Goal: Check status: Check status

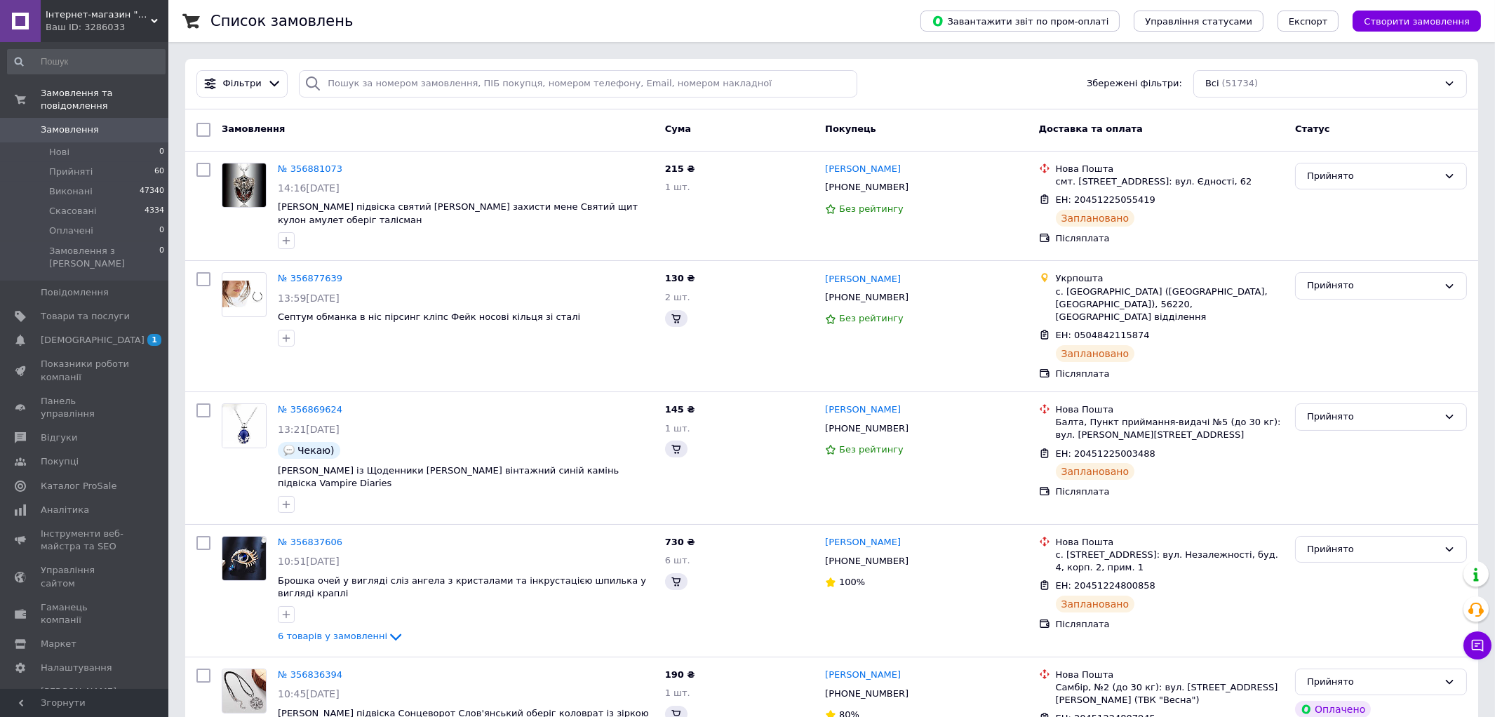
click at [414, 117] on div "Замовлення" at bounding box center [437, 129] width 443 height 25
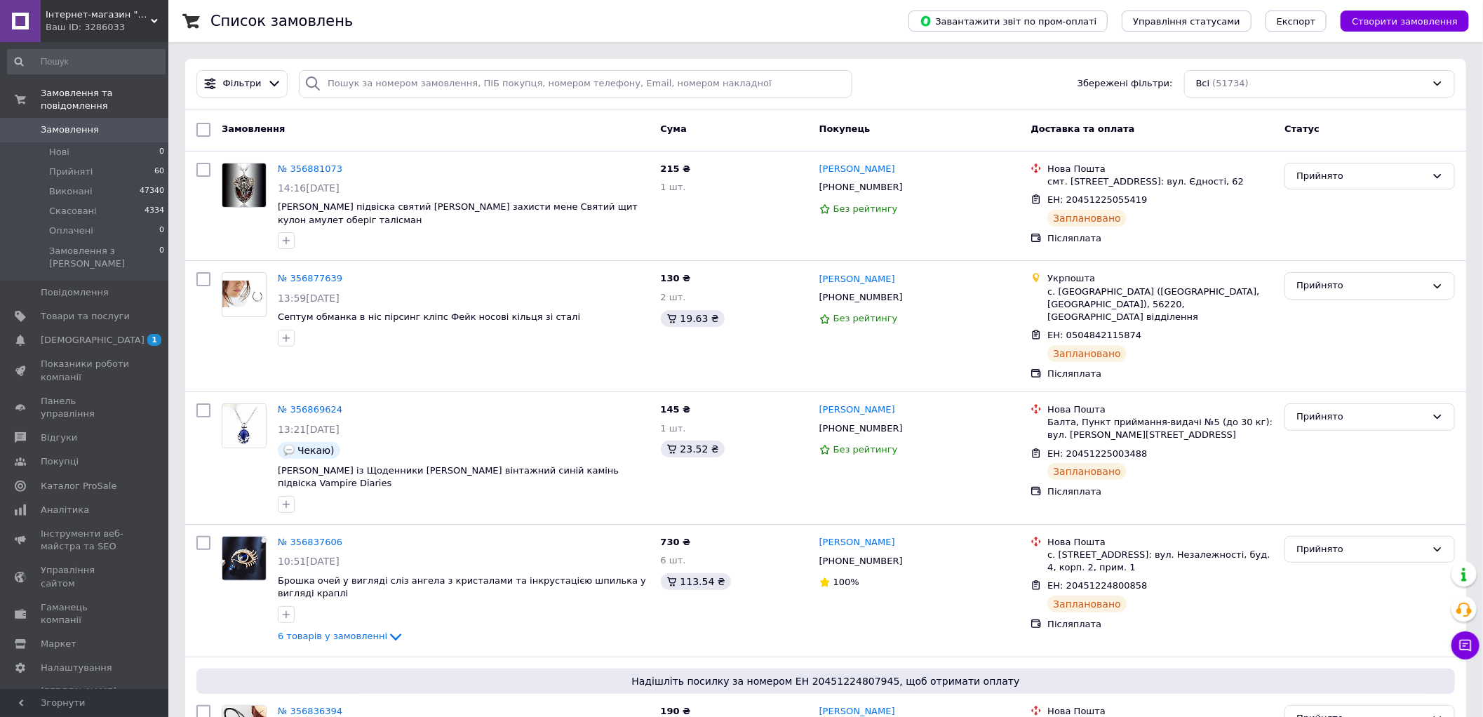
click at [617, 120] on div "Замовлення" at bounding box center [435, 129] width 439 height 25
click at [610, 114] on div "Замовлення Cума Покупець Доставка та оплата Статус" at bounding box center [825, 130] width 1281 height 42
click at [417, 84] on input "search" at bounding box center [575, 83] width 553 height 27
click at [365, 79] on input "search" at bounding box center [575, 83] width 553 height 27
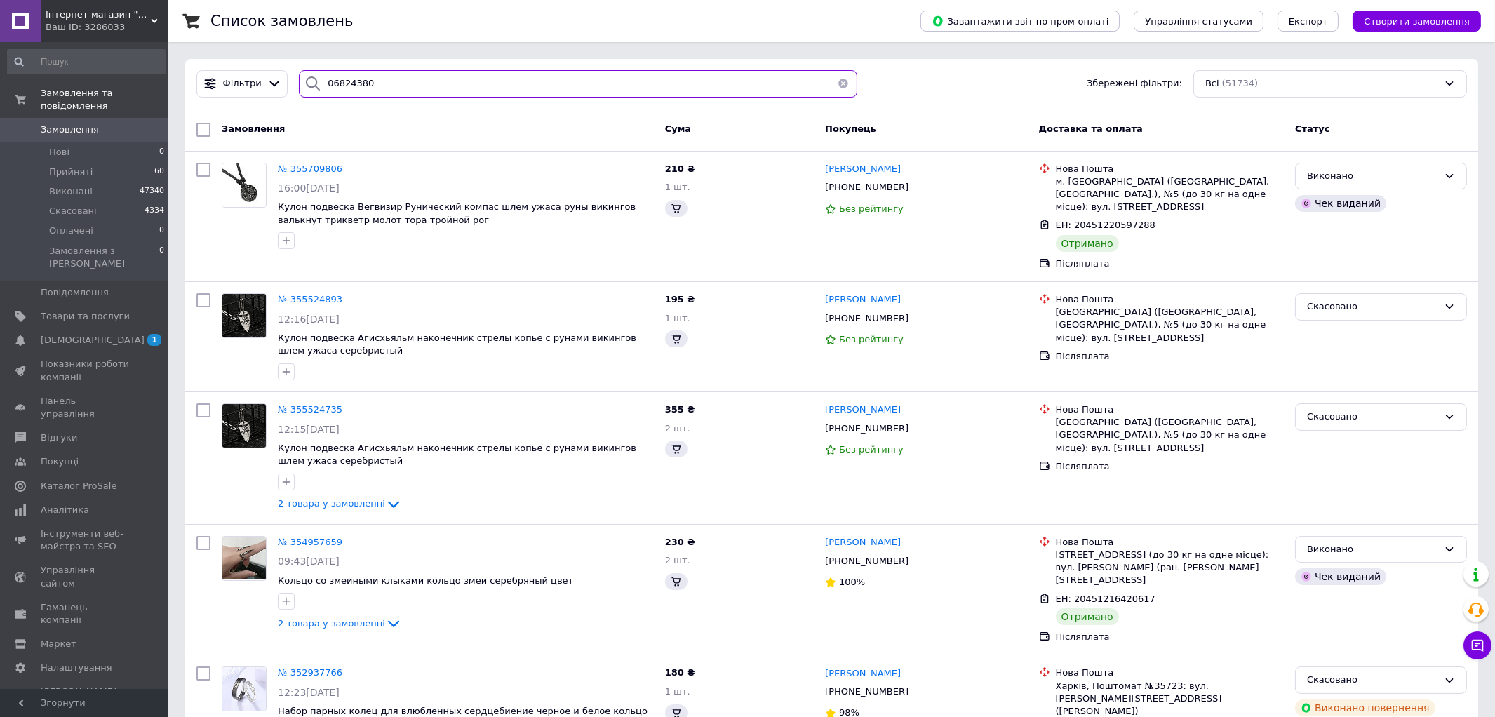
click at [401, 84] on input "06824380" at bounding box center [578, 83] width 558 height 27
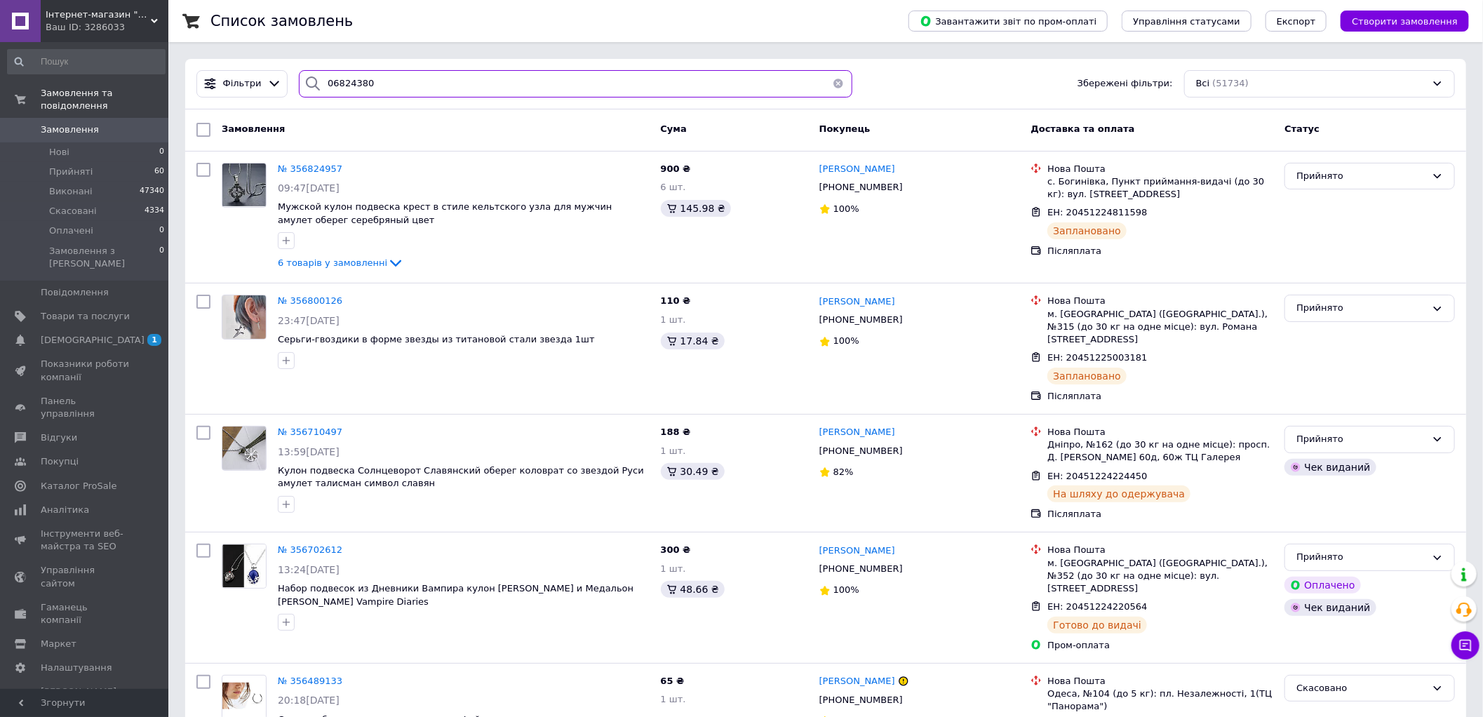
click at [402, 72] on input "06824380" at bounding box center [575, 83] width 553 height 27
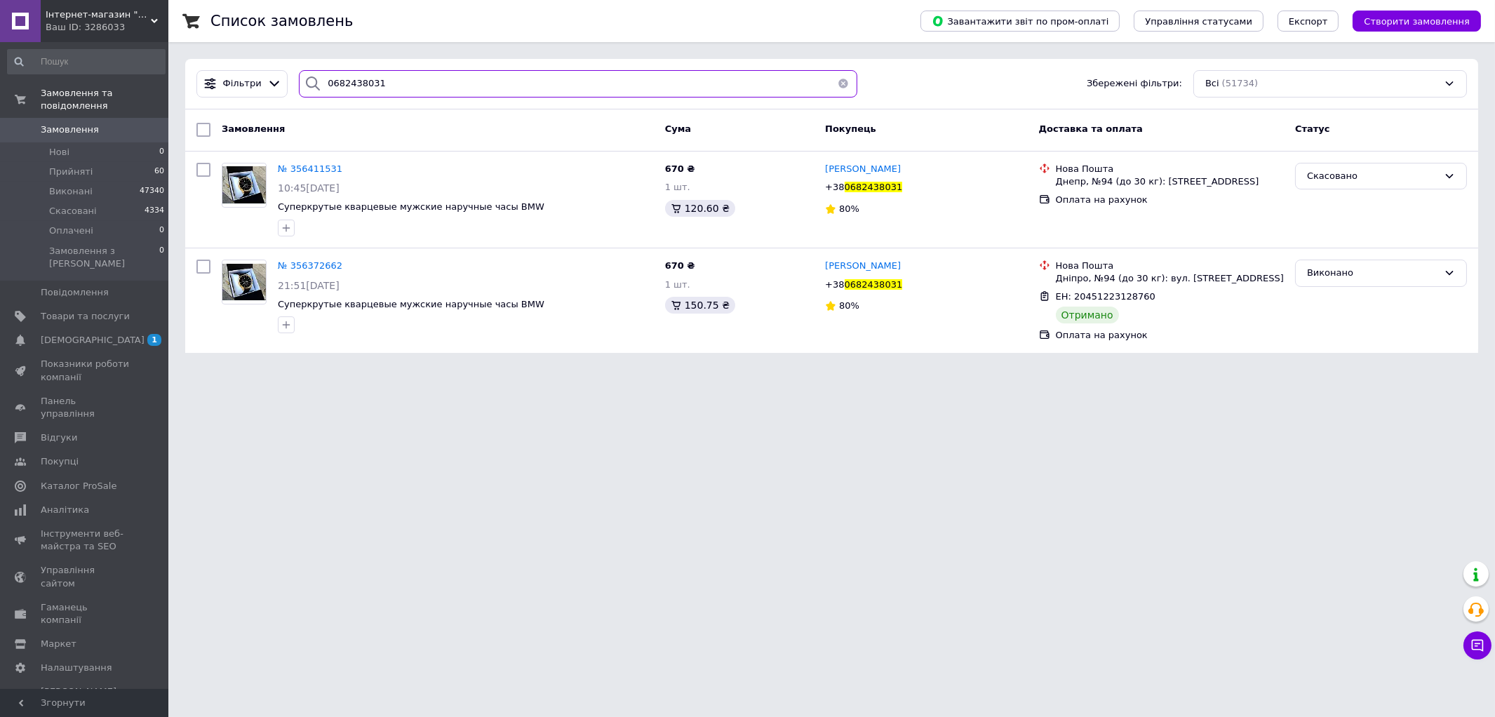
type input "0682438031"
click at [499, 370] on html "Інтернет-магазин "Vegvisir" Ваш ID: 3286033 Сайт Інтернет-магазин "Vegvisir" Ка…" at bounding box center [747, 185] width 1495 height 370
click at [1110, 279] on div "Дніпро, №94 (до 30 кг): вул. [STREET_ADDRESS]" at bounding box center [1170, 278] width 228 height 13
click at [1110, 278] on div "Дніпро, №94 (до 30 кг): вул. [STREET_ADDRESS]" at bounding box center [1170, 278] width 228 height 13
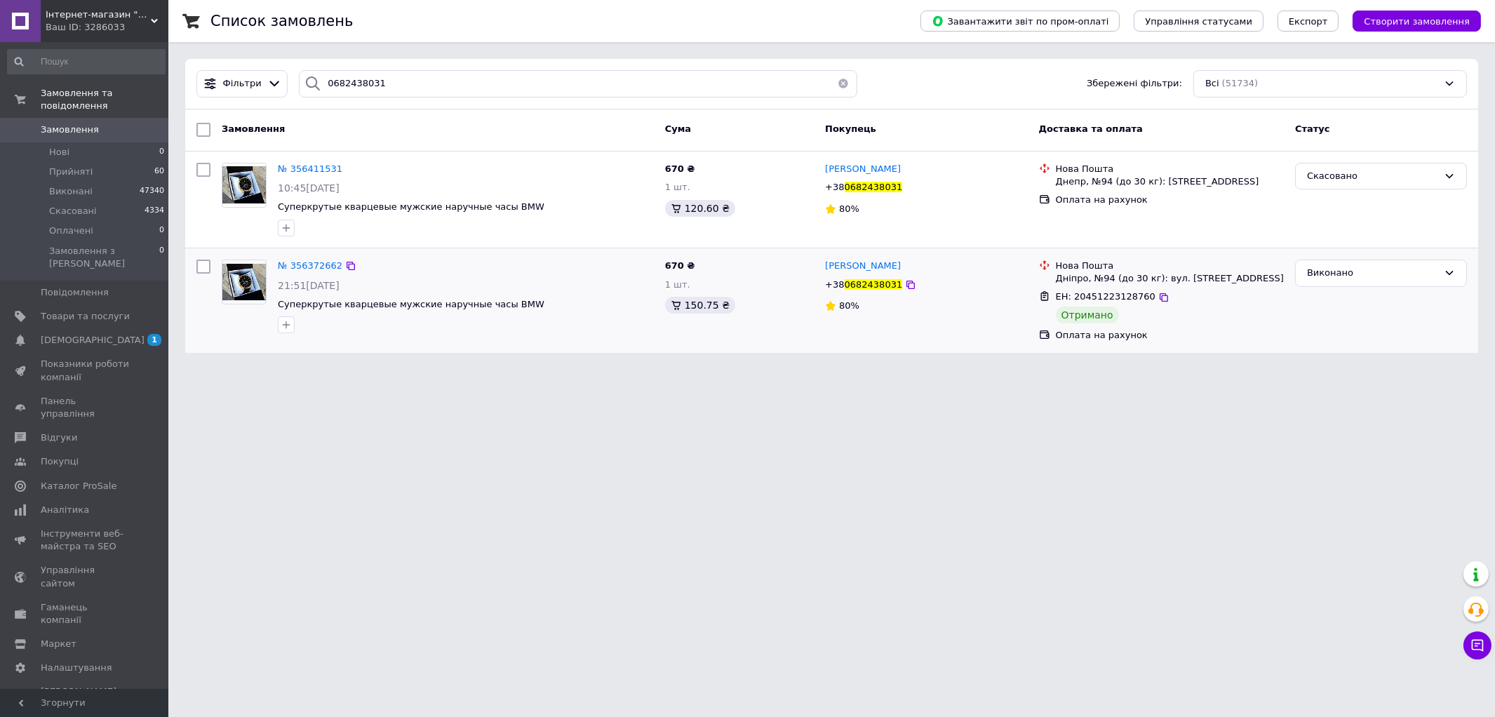
click at [1067, 262] on div "Нова Пошта" at bounding box center [1170, 266] width 228 height 13
drag, startPoint x: 1055, startPoint y: 262, endPoint x: 1233, endPoint y: 278, distance: 178.9
click at [1233, 278] on div "Нова Пошта Дніпро, №94 (до 30 кг): вул. [STREET_ADDRESS]" at bounding box center [1170, 272] width 234 height 25
copy div "Нова Пошта Дніпро, №94 (до 30 кг): вул. [STREET_ADDRESS]"
drag, startPoint x: 346, startPoint y: 477, endPoint x: 540, endPoint y: 433, distance: 199.3
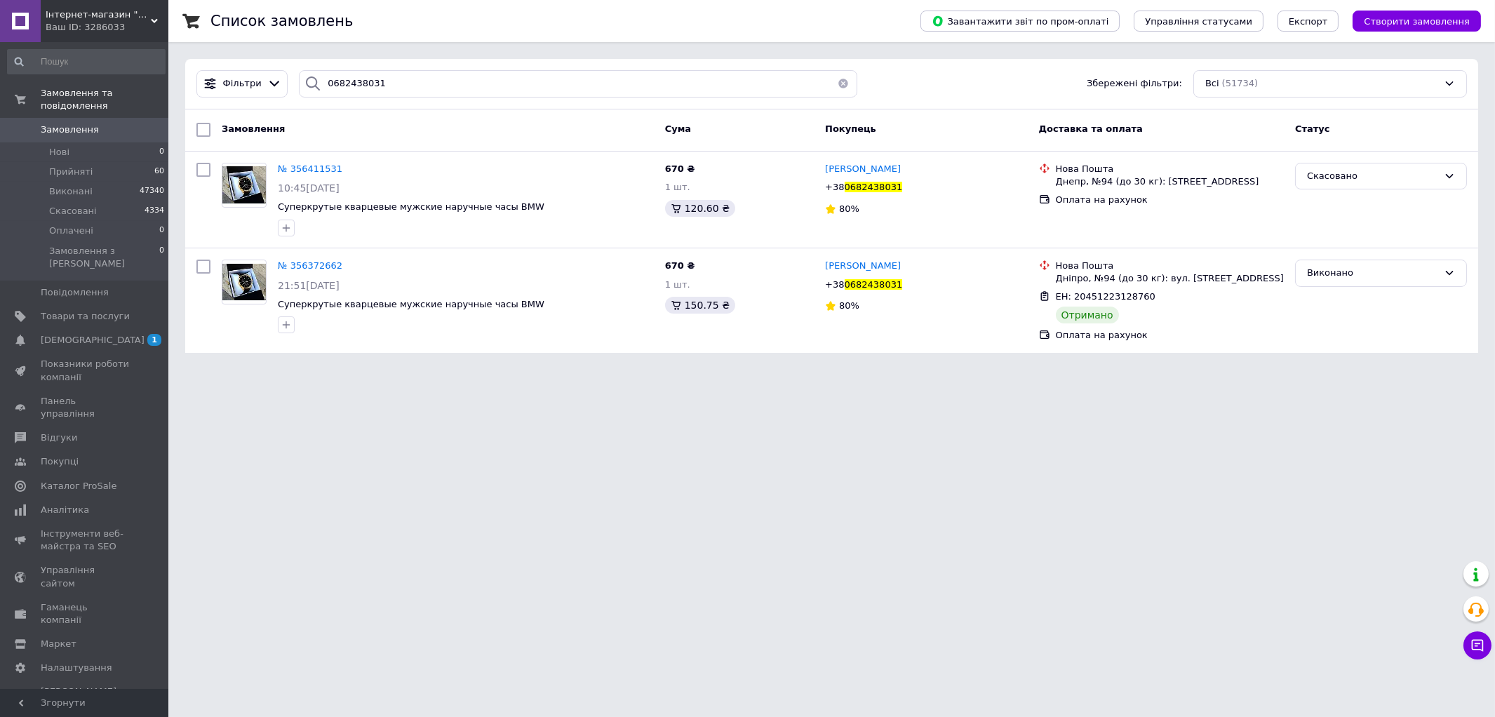
click at [346, 370] on html "Інтернет-магазин "Vegvisir" Ваш ID: 3286033 Сайт Інтернет-магазин "Vegvisir" Ка…" at bounding box center [747, 185] width 1495 height 370
click at [864, 370] on html "Інтернет-магазин "Vegvisir" Ваш ID: 3286033 Сайт Інтернет-магазин "Vegvisir" Ка…" at bounding box center [747, 185] width 1495 height 370
click at [872, 370] on html "Інтернет-магазин "Vegvisir" Ваш ID: 3286033 Сайт Інтернет-магазин "Vegvisir" Ка…" at bounding box center [747, 185] width 1495 height 370
click at [86, 123] on span "Замовлення" at bounding box center [70, 129] width 58 height 13
